Goal: Task Accomplishment & Management: Use online tool/utility

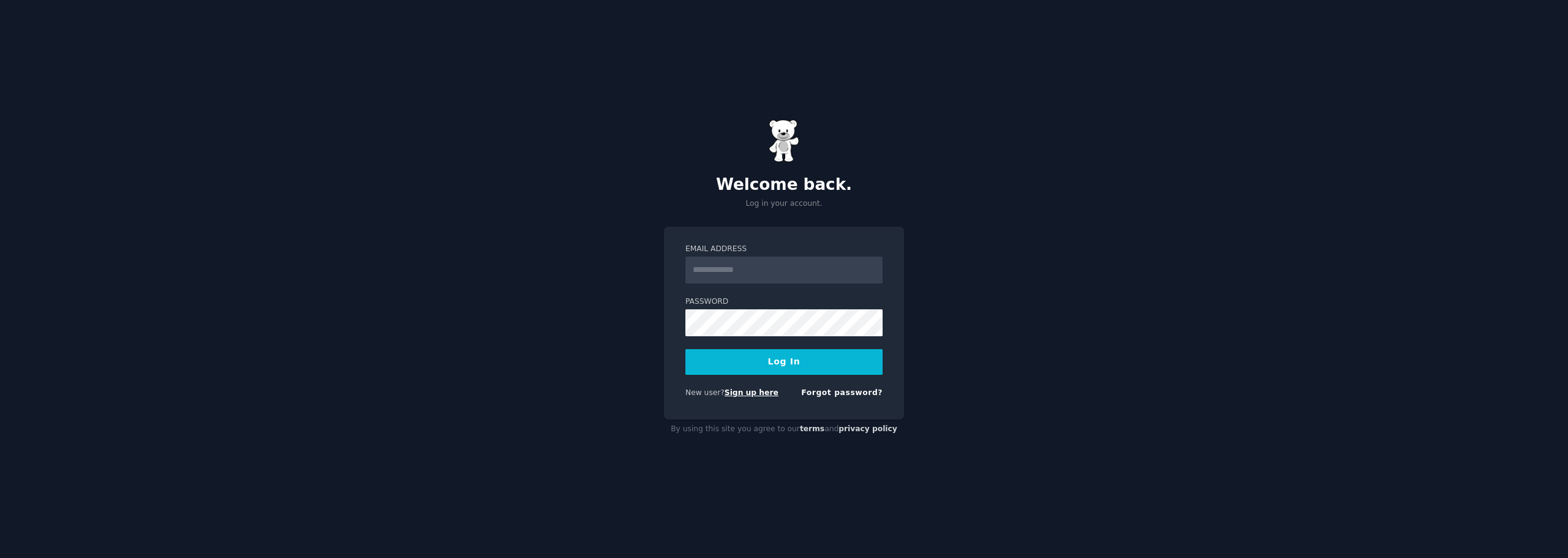
click at [756, 392] on link "Sign up here" at bounding box center [751, 393] width 54 height 9
click at [799, 268] on input "Email Address" at bounding box center [784, 270] width 197 height 27
type input "**********"
click at [685, 349] on button "Log In" at bounding box center [784, 362] width 197 height 25
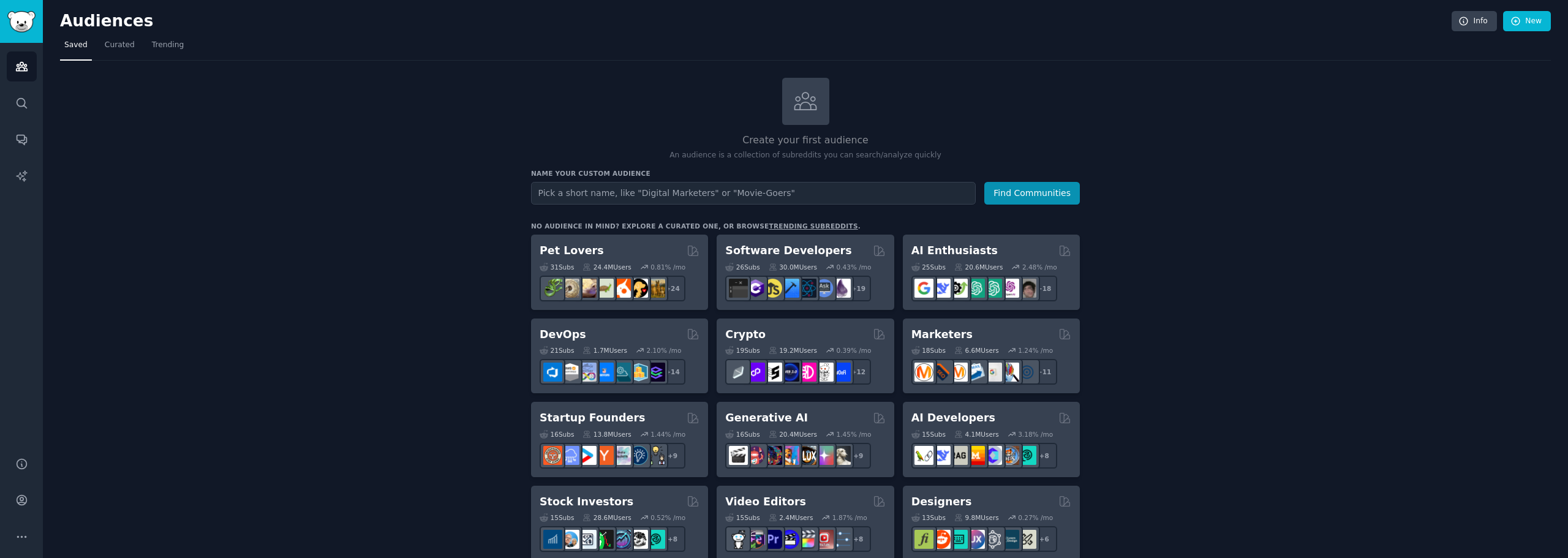
type input "p"
type input "Palm Pals"
click at [984, 182] on button "Find Communities" at bounding box center [1032, 193] width 96 height 22
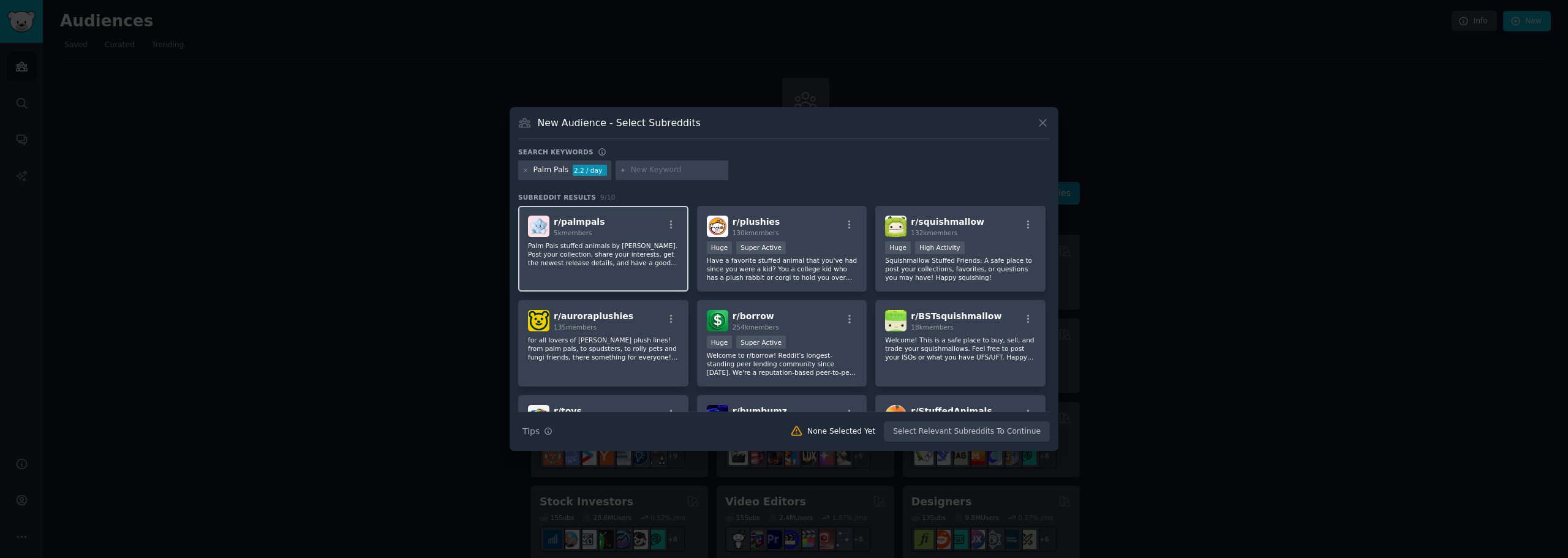
click at [579, 229] on span "5k members" at bounding box center [573, 233] width 39 height 7
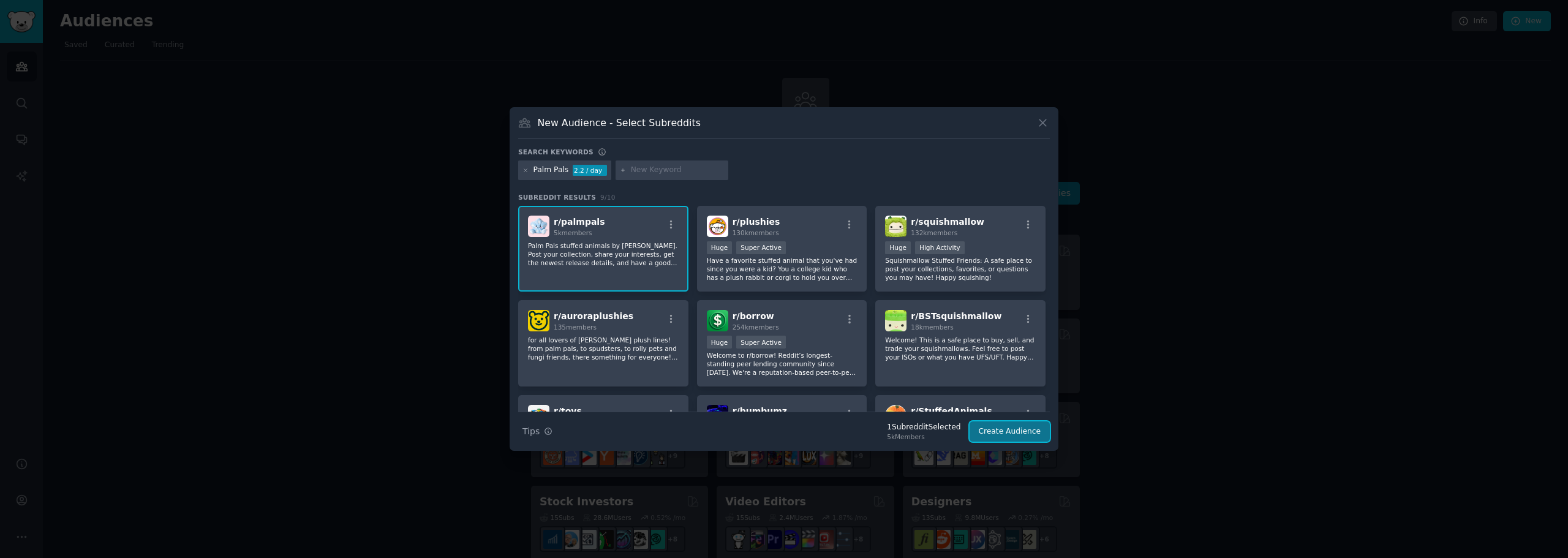
click at [998, 432] on button "Create Audience" at bounding box center [1010, 432] width 81 height 21
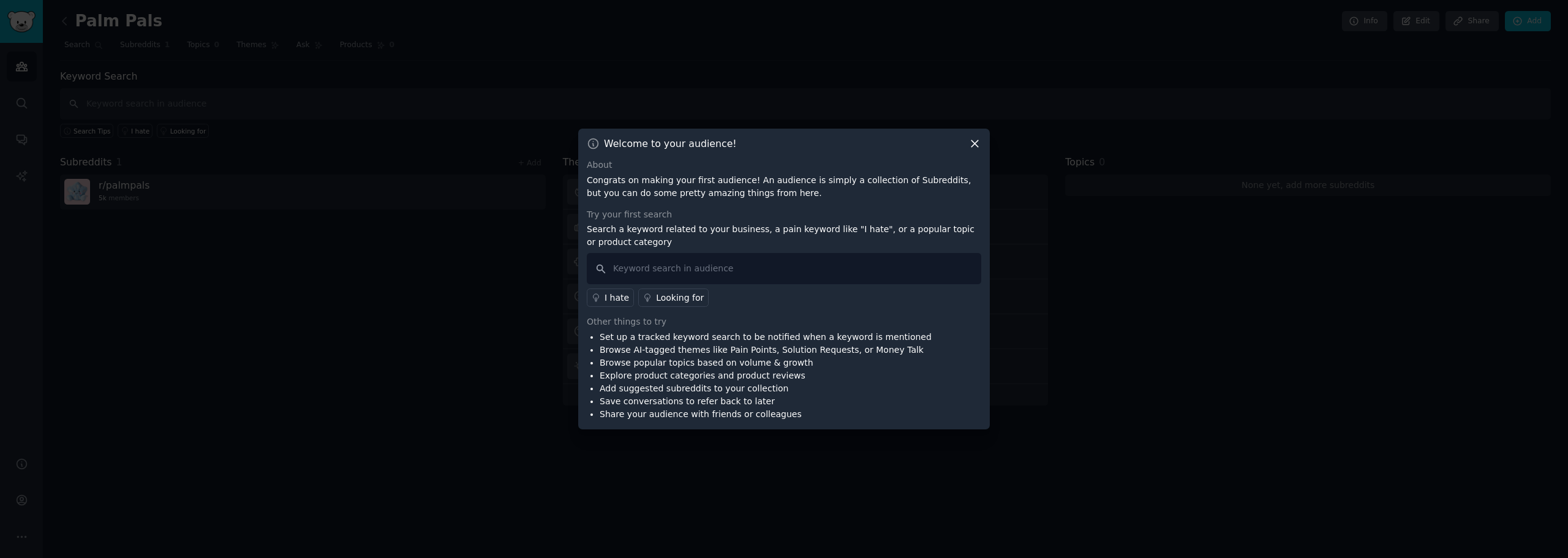
click at [979, 146] on icon at bounding box center [974, 144] width 13 height 13
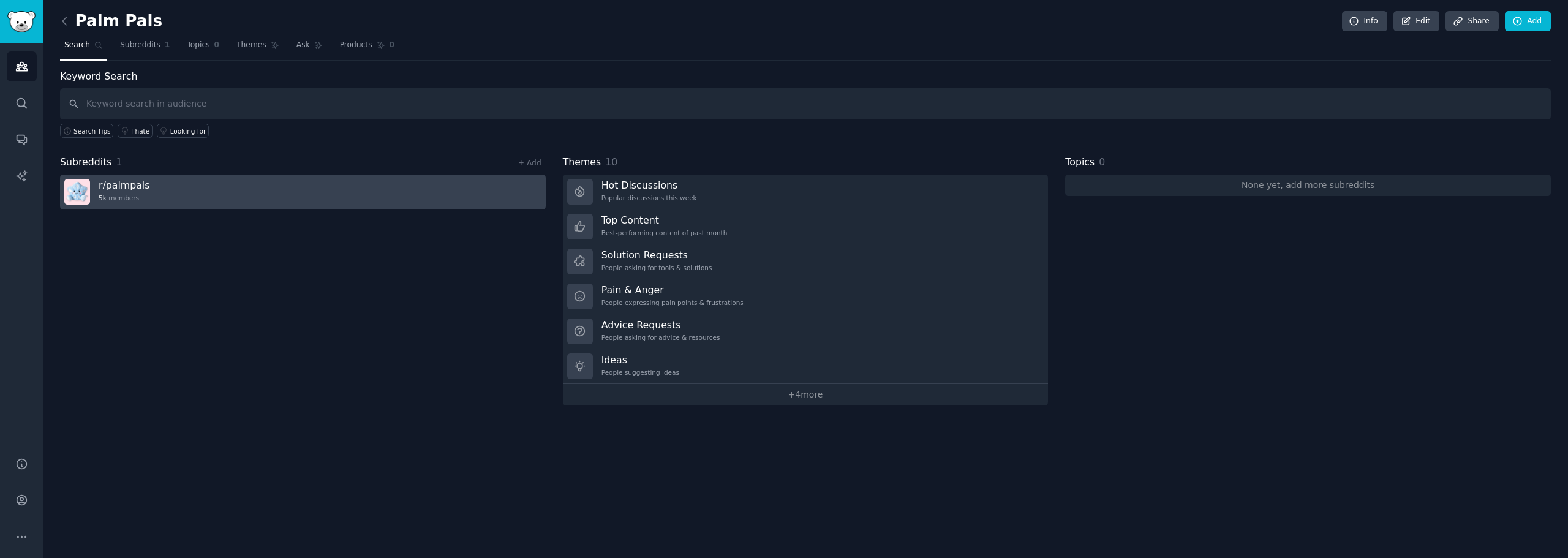
click at [238, 188] on link "r/ palmpals 5k members" at bounding box center [303, 192] width 486 height 35
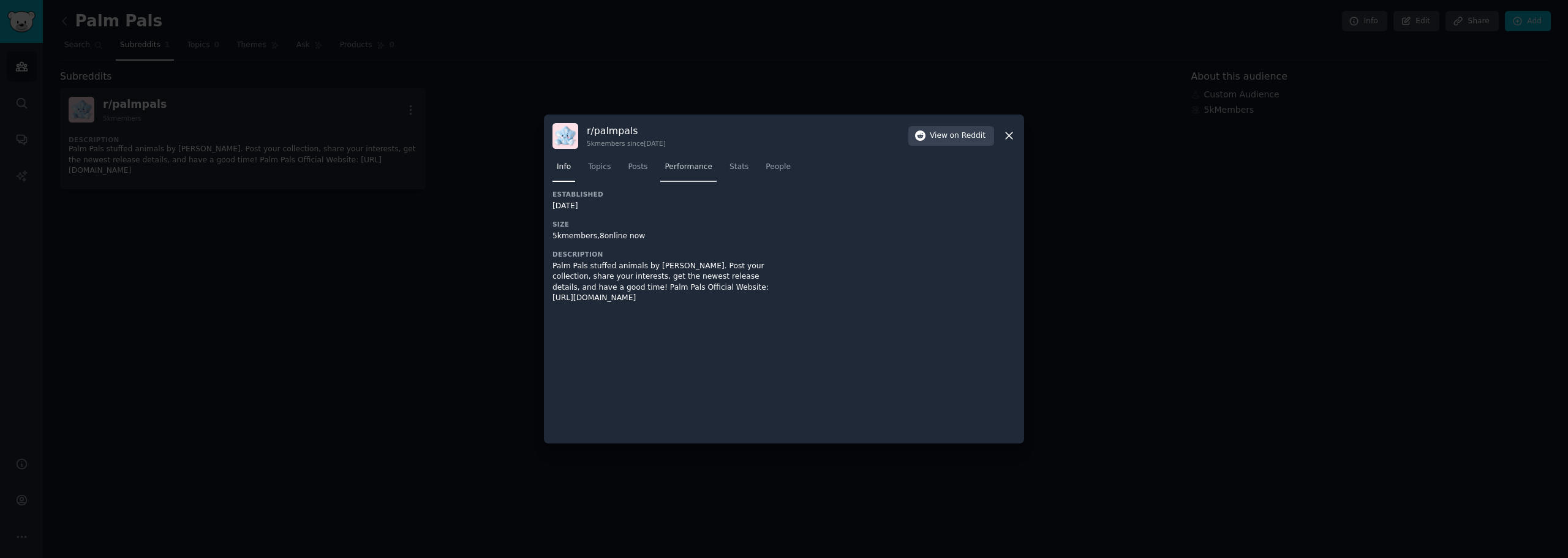
click at [665, 173] on link "Performance" at bounding box center [689, 170] width 57 height 25
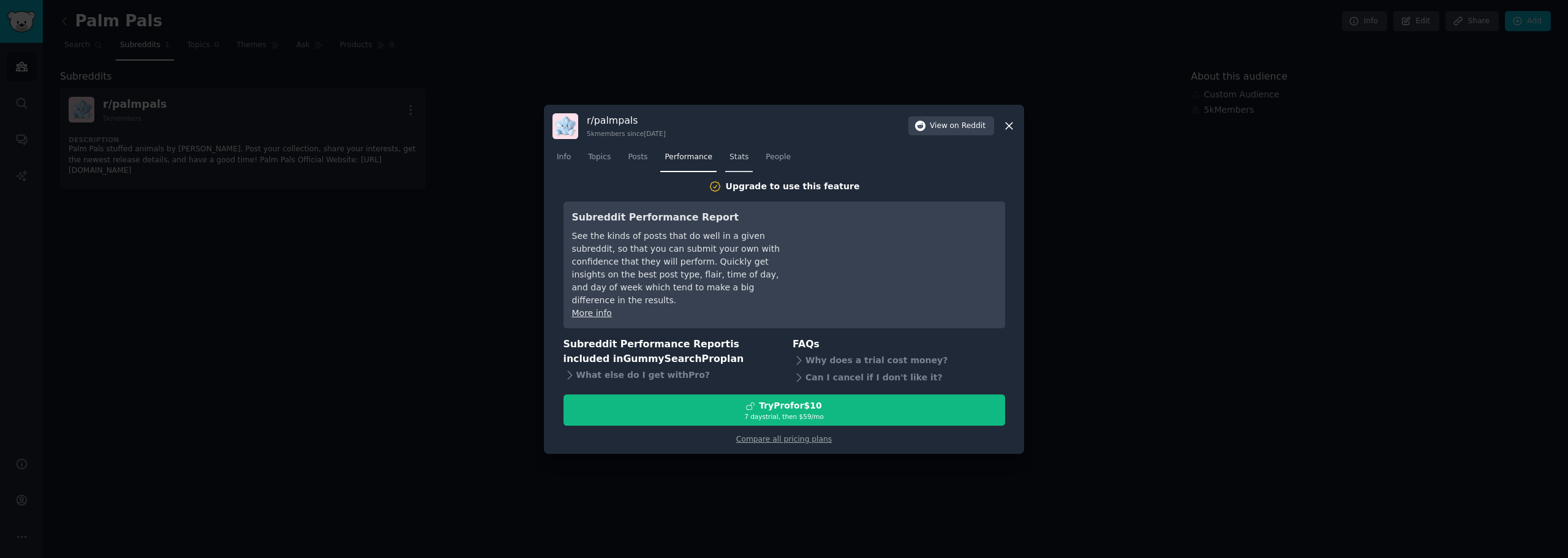
click at [731, 170] on link "Stats" at bounding box center [739, 160] width 27 height 25
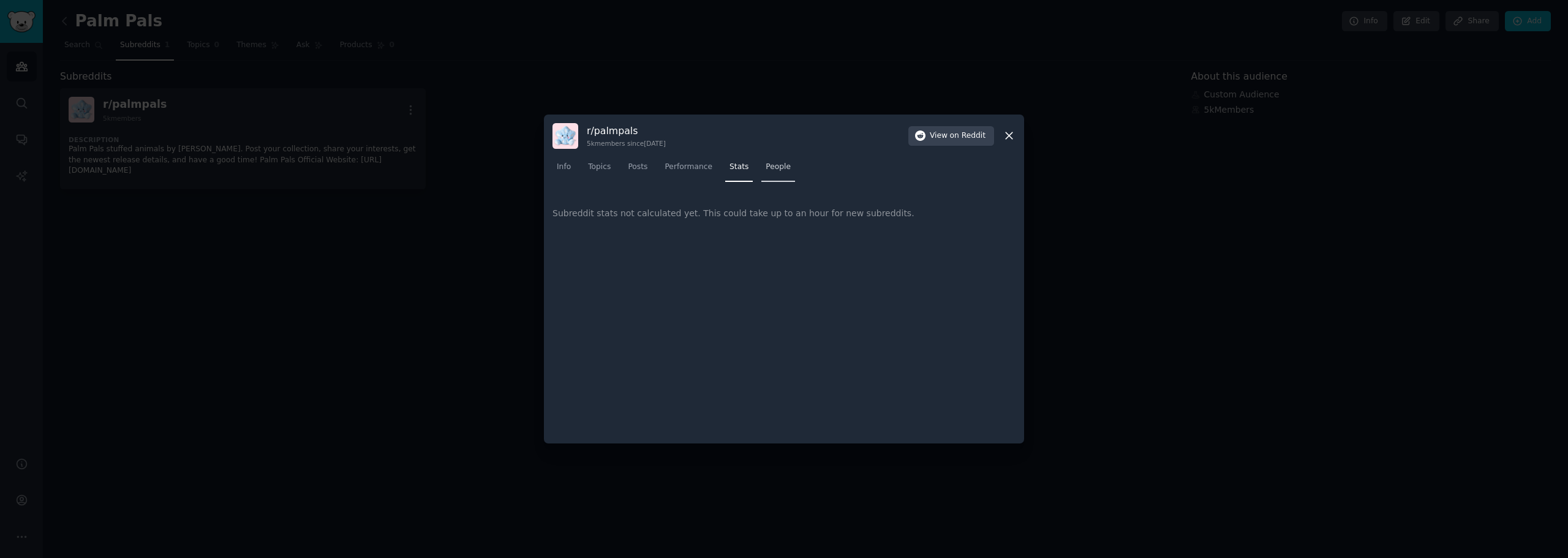
click at [771, 163] on span "People" at bounding box center [778, 167] width 25 height 11
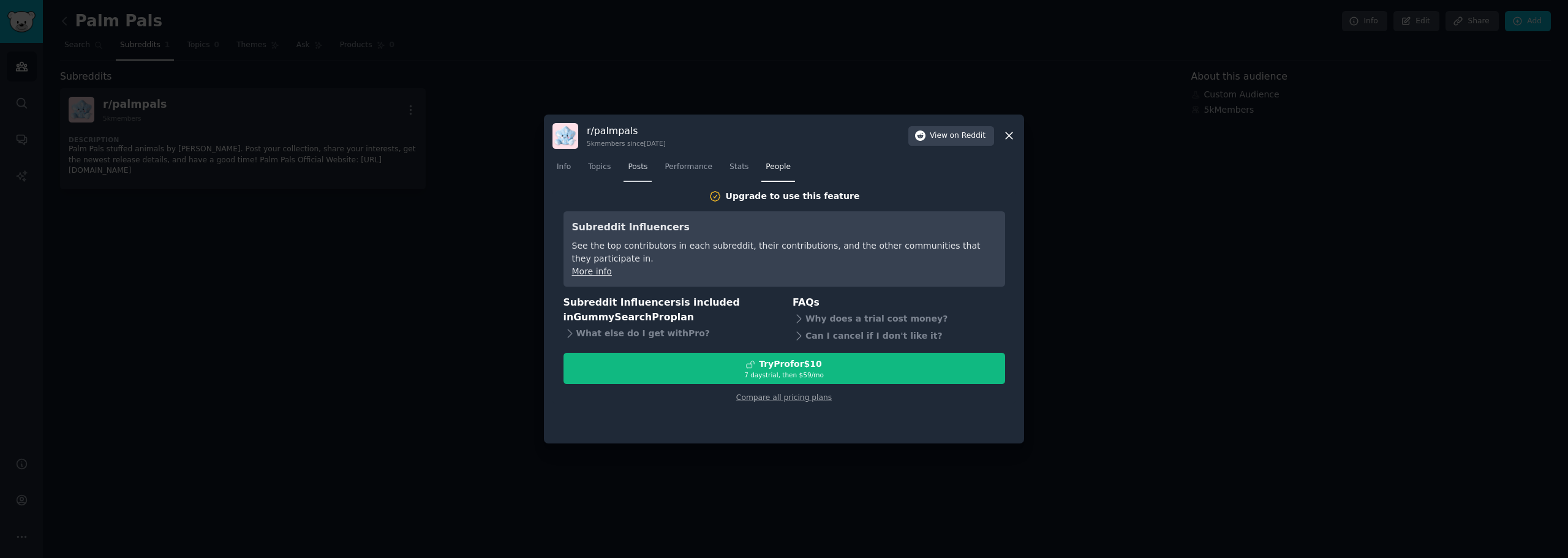
click at [641, 169] on span "Posts" at bounding box center [638, 167] width 20 height 11
